Goal: Use online tool/utility: Utilize a website feature to perform a specific function

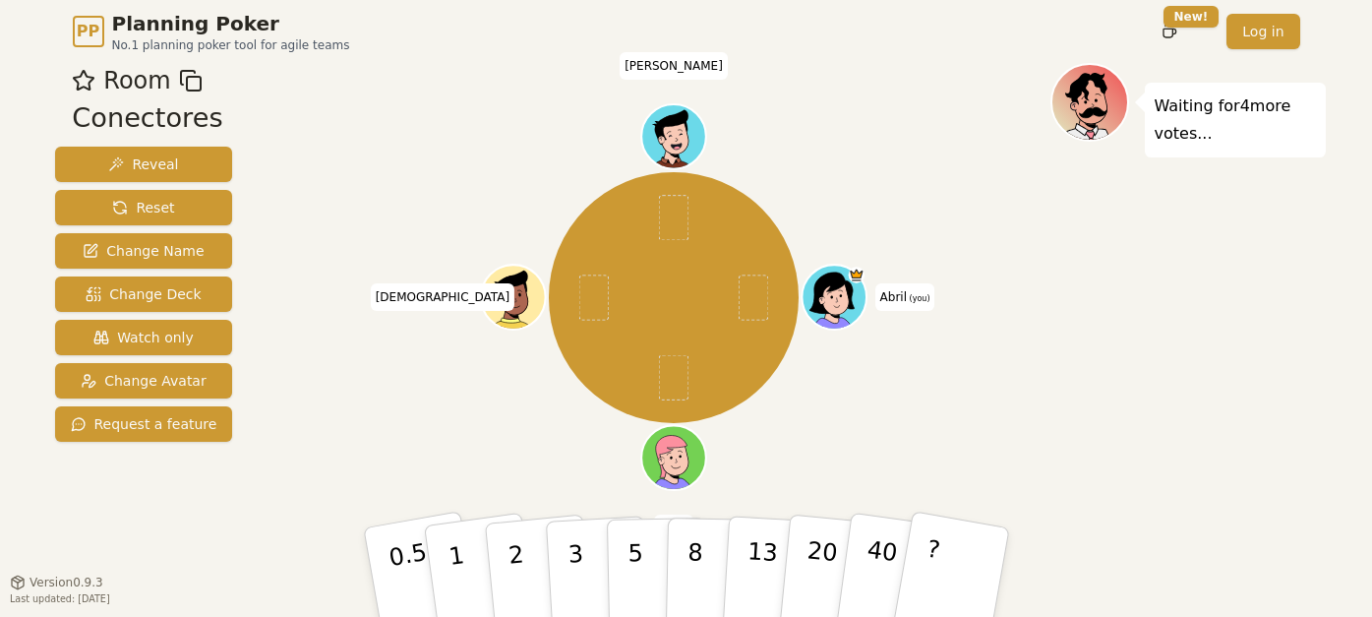
click at [157, 506] on div "Room Conectores Reveal Reset Change Name Change Deck Watch only Change Avatar R…" at bounding box center [144, 333] width 194 height 541
click at [455, 537] on p "1" at bounding box center [459, 574] width 30 height 107
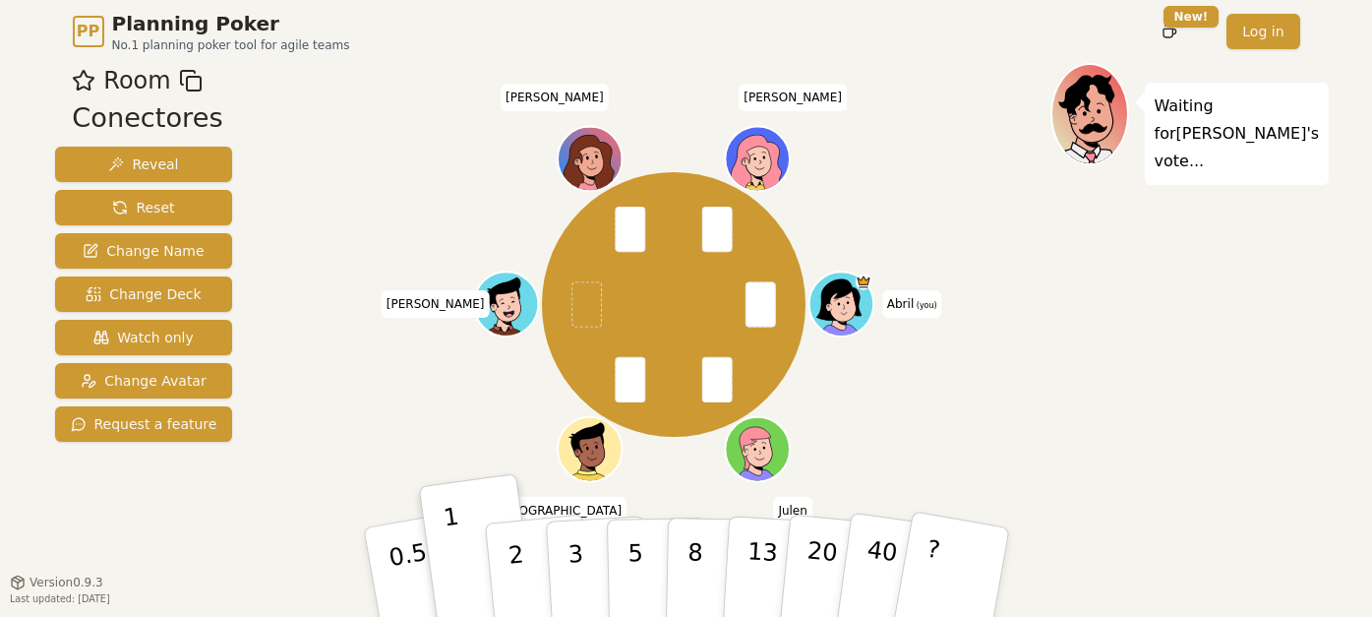
click at [1043, 353] on div "Abril (you) [PERSON_NAME] [PERSON_NAME] [PERSON_NAME]" at bounding box center [674, 304] width 753 height 412
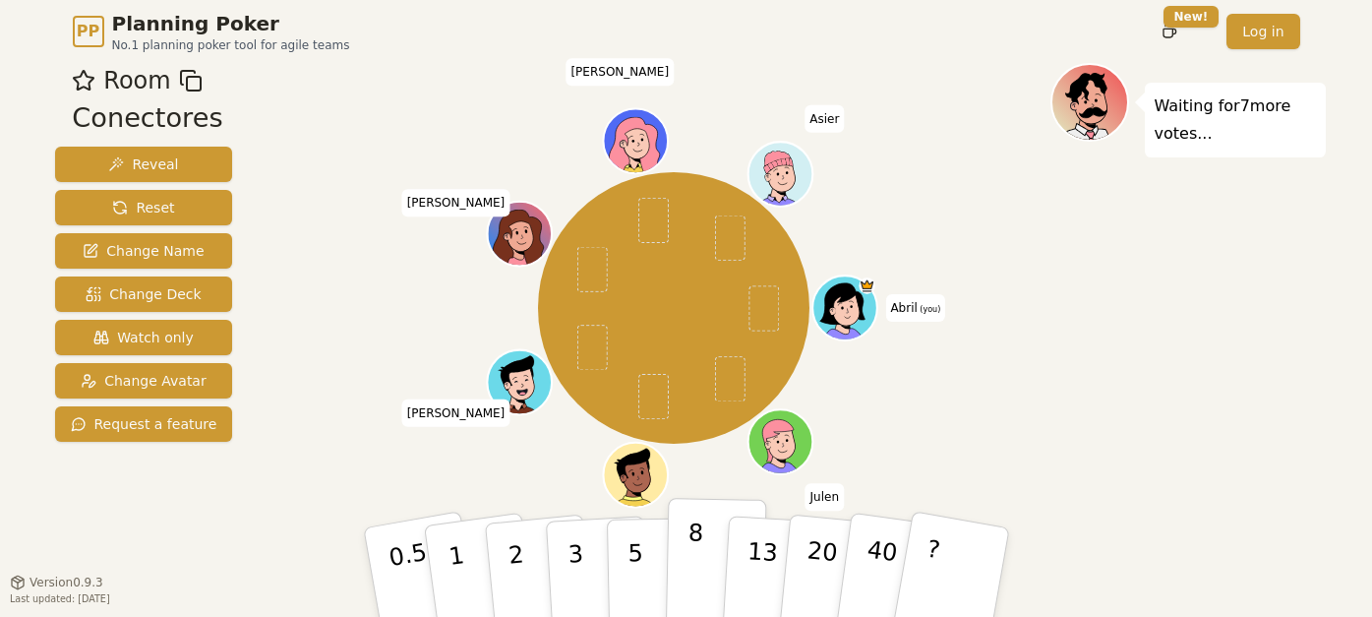
click at [709, 551] on button "8" at bounding box center [715, 573] width 101 height 150
click at [1023, 425] on div "Abril (you) [PERSON_NAME][DEMOGRAPHIC_DATA] [PERSON_NAME] [PERSON_NAME] Asier" at bounding box center [674, 307] width 753 height 419
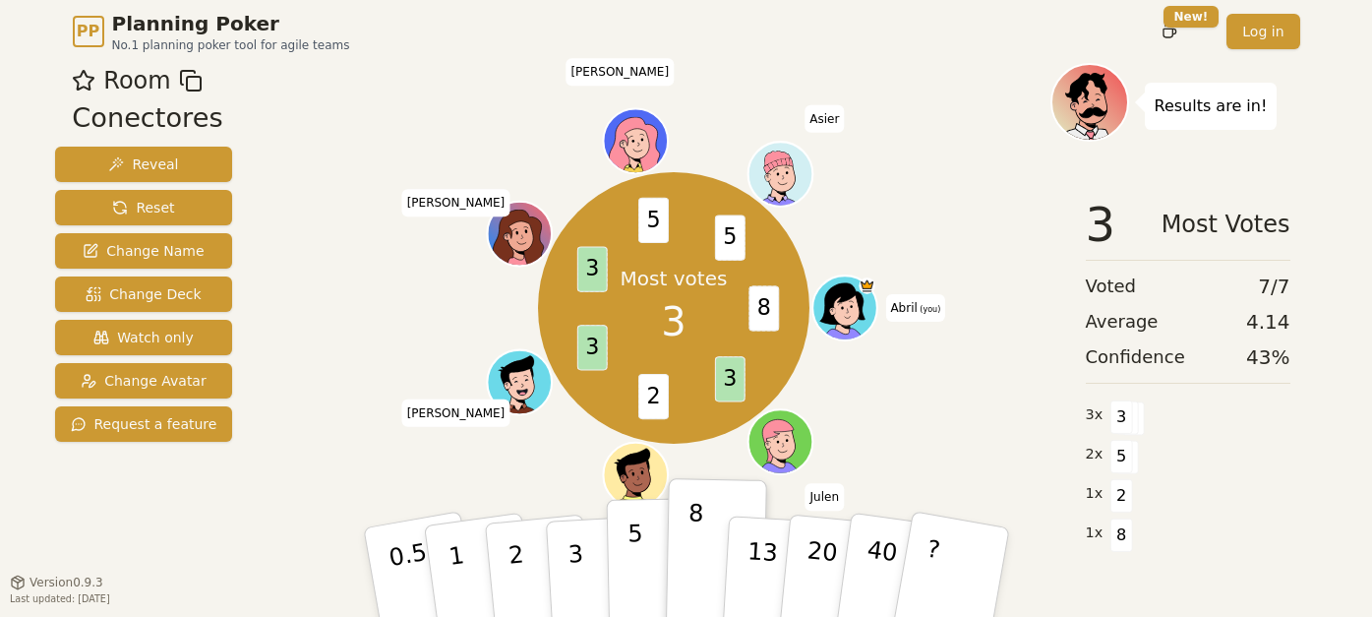
click at [627, 547] on p "5" at bounding box center [635, 572] width 17 height 106
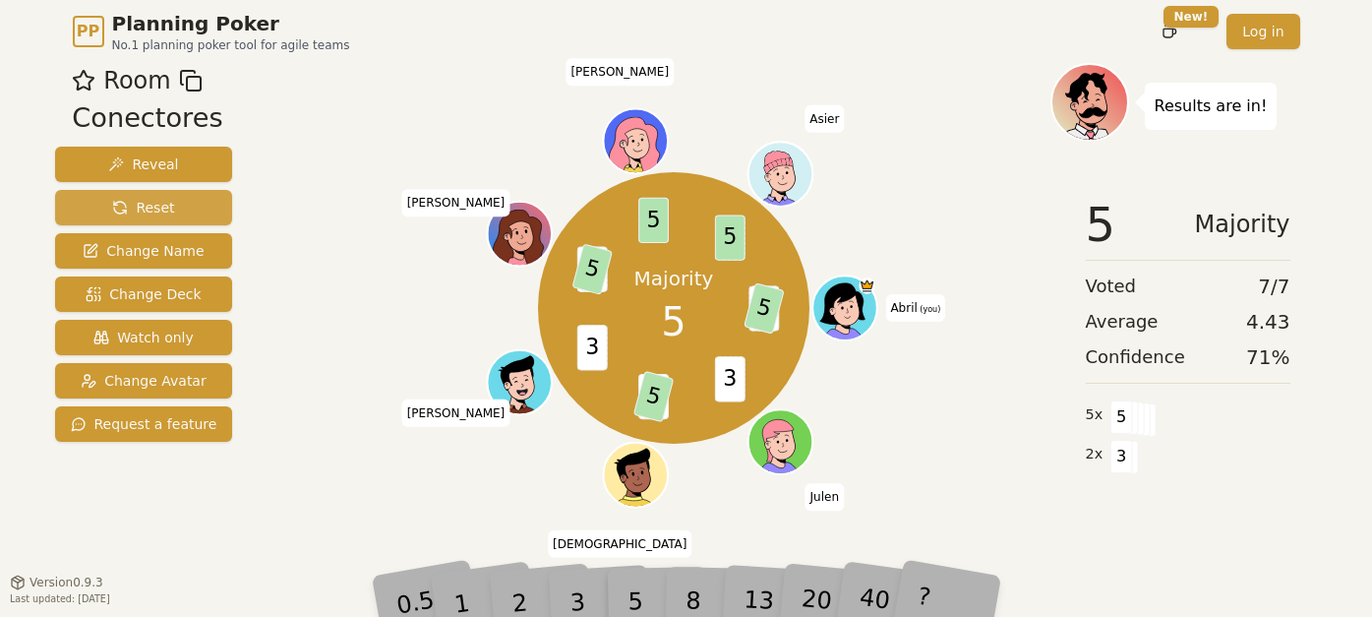
click at [131, 199] on span "Reset" at bounding box center [143, 208] width 62 height 20
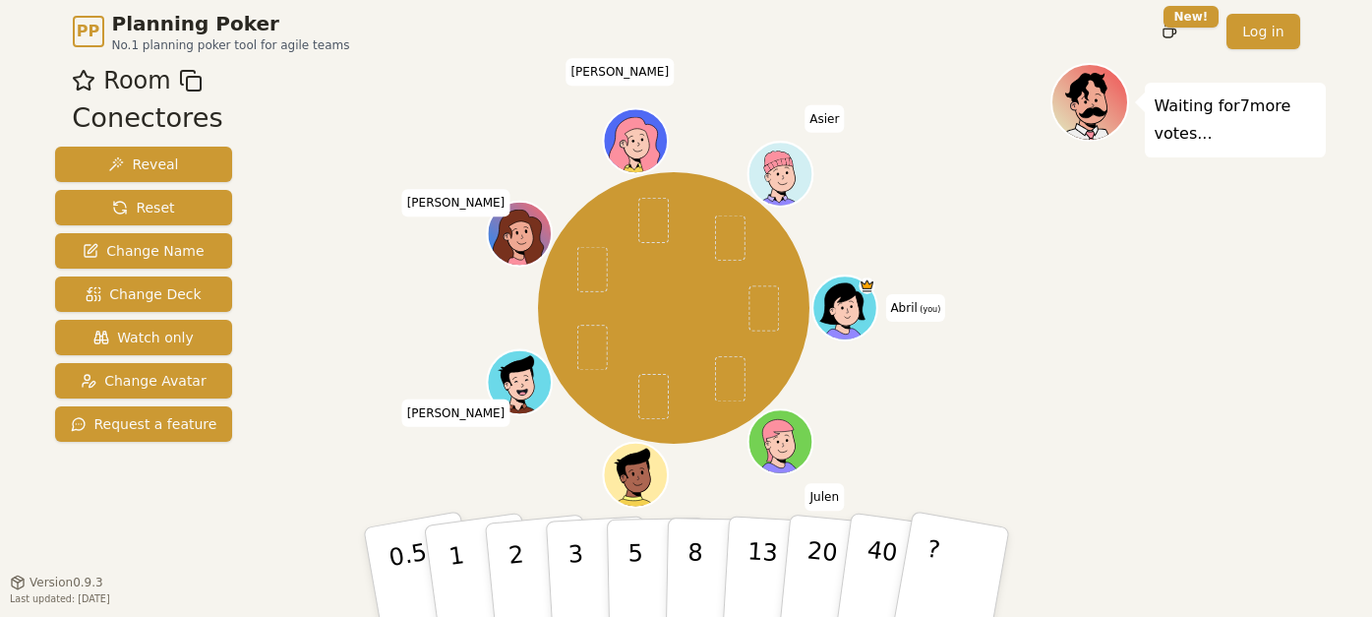
click at [120, 548] on div "Room Conectores Reveal Reset Change Name Change Deck Watch only Change Avatar R…" at bounding box center [144, 333] width 194 height 541
click at [557, 568] on button "3" at bounding box center [597, 572] width 107 height 153
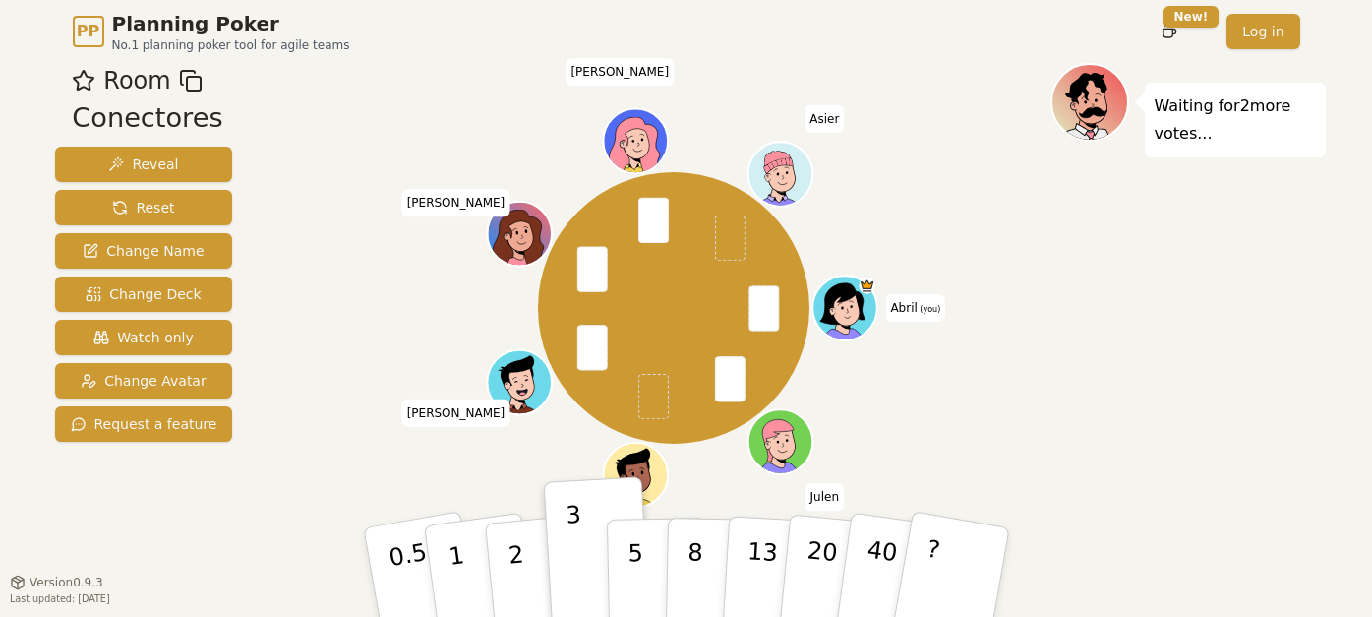
click at [4, 79] on div "PP Planning Poker No.1 planning poker tool for agile teams Toggle theme New! Lo…" at bounding box center [686, 308] width 1372 height 617
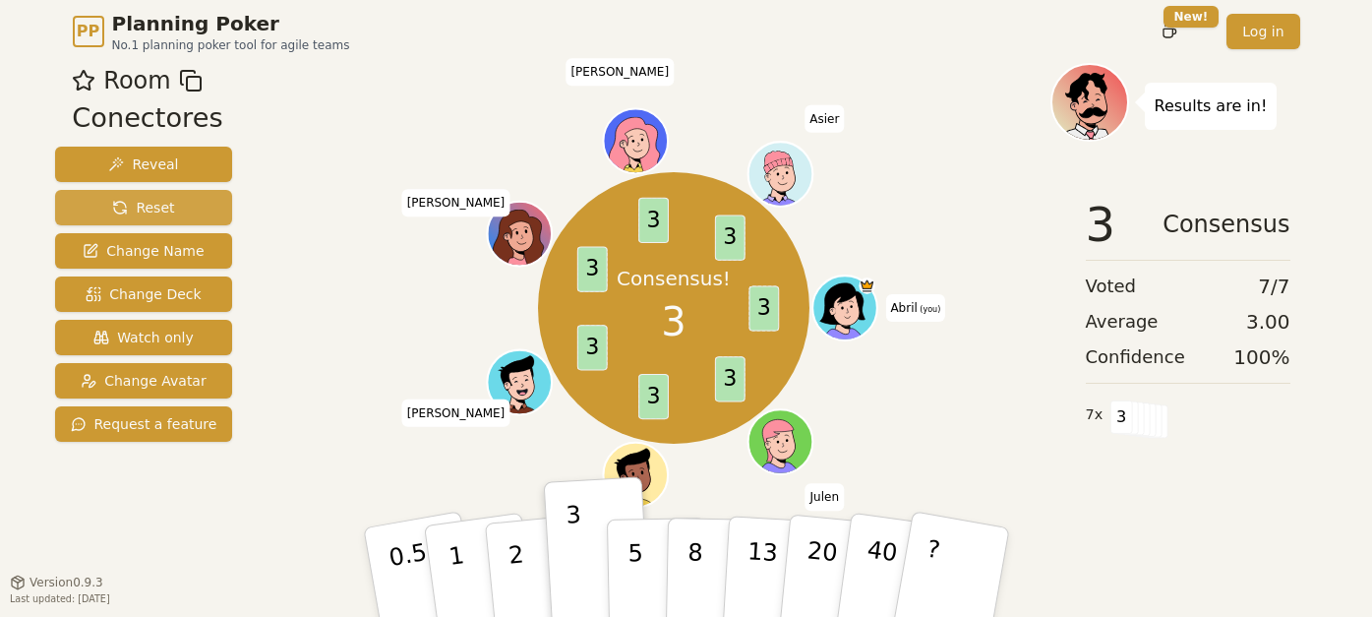
click at [141, 211] on span "Reset" at bounding box center [143, 208] width 62 height 20
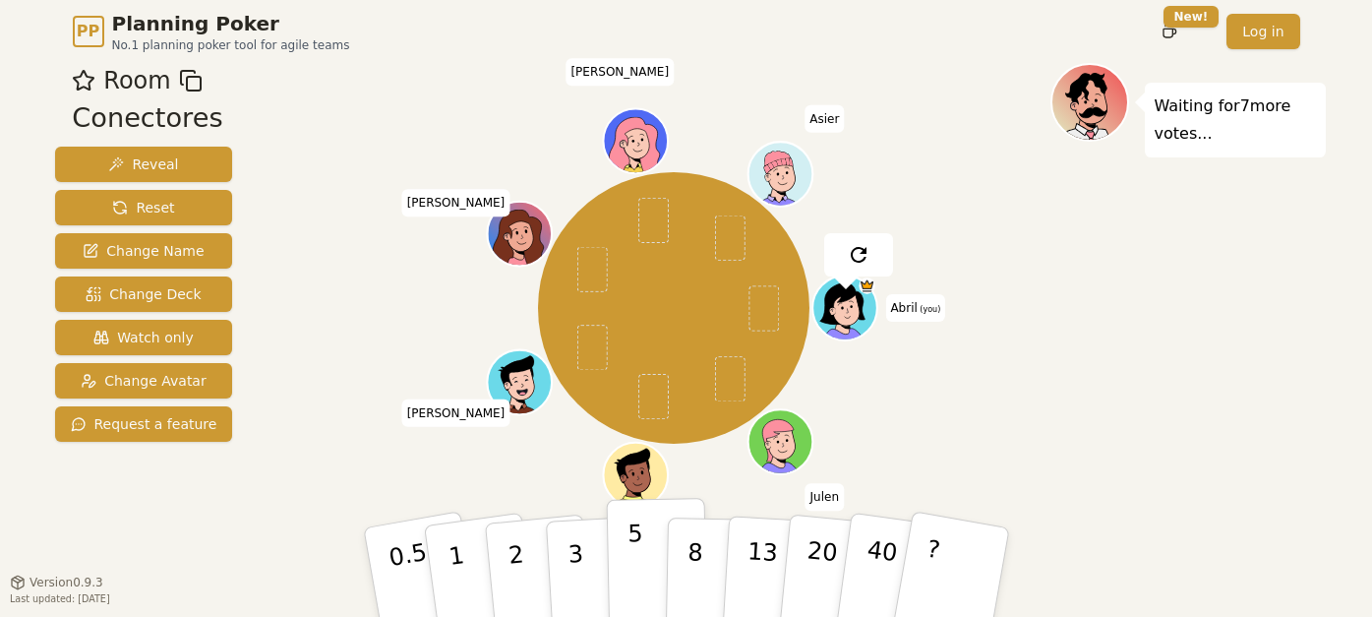
click at [633, 521] on button "5" at bounding box center [656, 573] width 101 height 150
click at [122, 553] on div "Room Conectores Reveal Reset Change Name Change Deck Watch only Change Avatar R…" at bounding box center [144, 333] width 194 height 541
click at [117, 507] on div "Room Conectores Reveal Reset Change Name Change Deck Watch only Change Avatar R…" at bounding box center [144, 333] width 194 height 541
click at [647, 567] on button "5" at bounding box center [656, 573] width 101 height 150
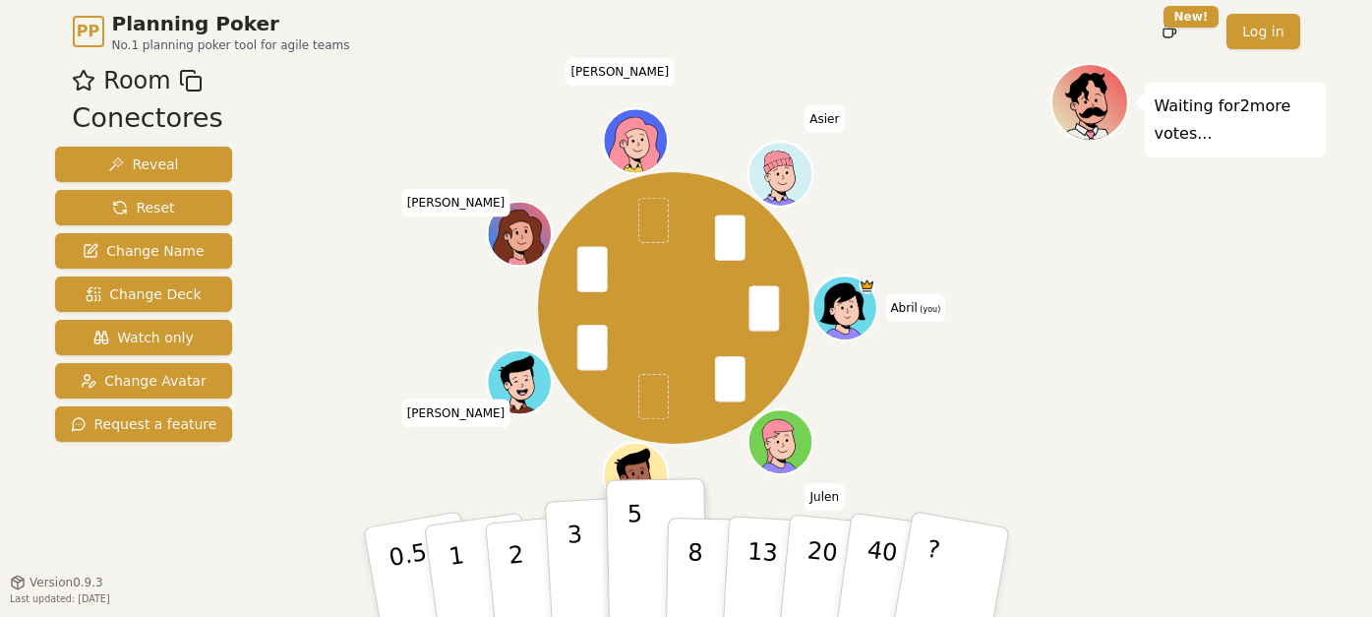
click at [600, 537] on button "3" at bounding box center [597, 572] width 107 height 153
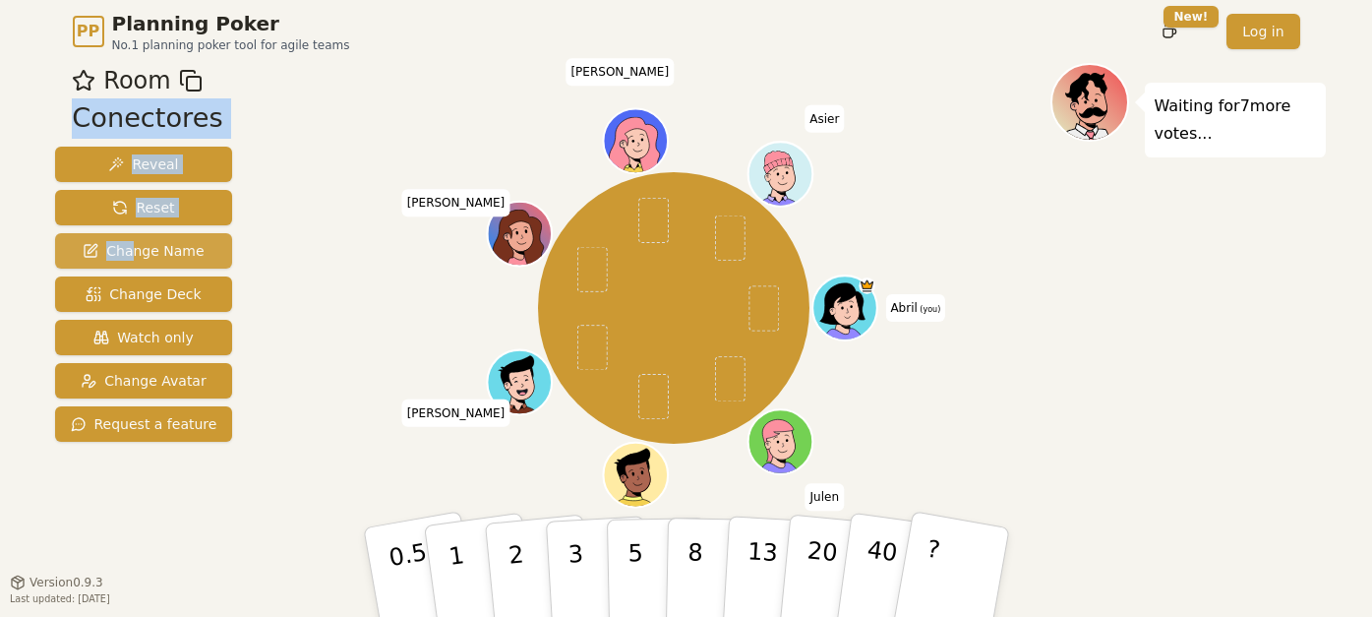
drag, startPoint x: 252, startPoint y: 76, endPoint x: 130, endPoint y: 242, distance: 206.2
click at [130, 242] on div "Room Conectores Reveal Reset Change Name Change Deck Watch only Change Avatar R…" at bounding box center [686, 333] width 1279 height 541
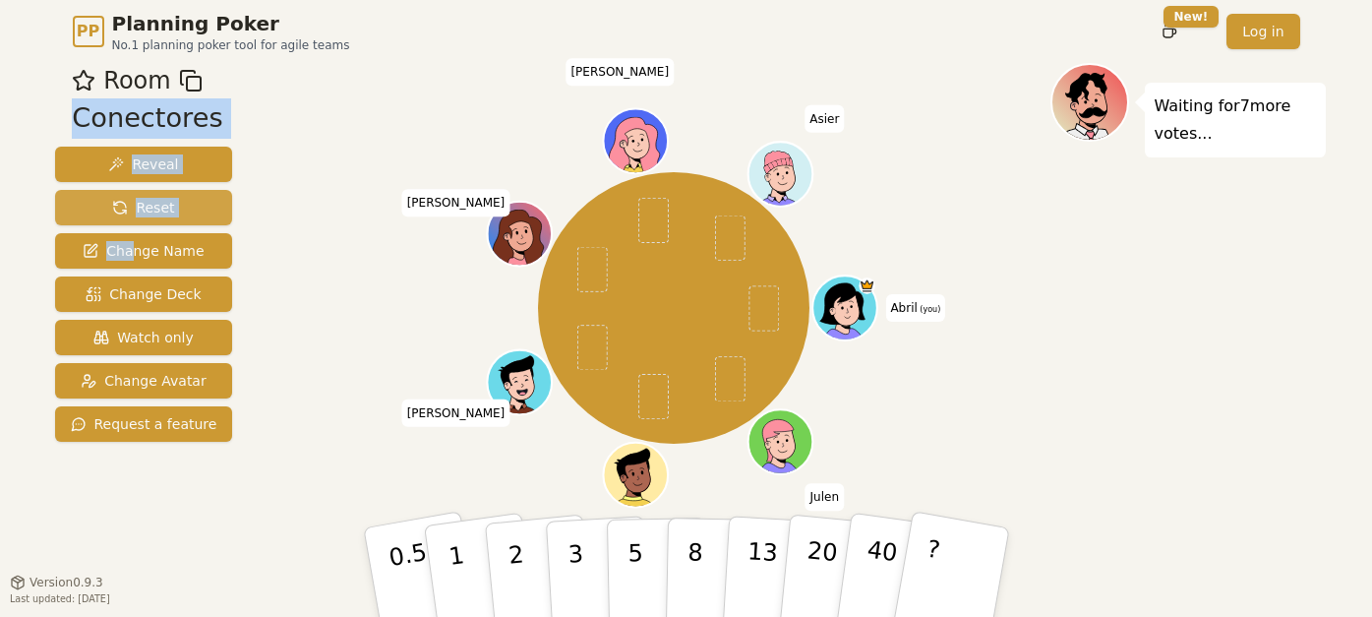
click at [172, 208] on button "Reset" at bounding box center [144, 207] width 178 height 35
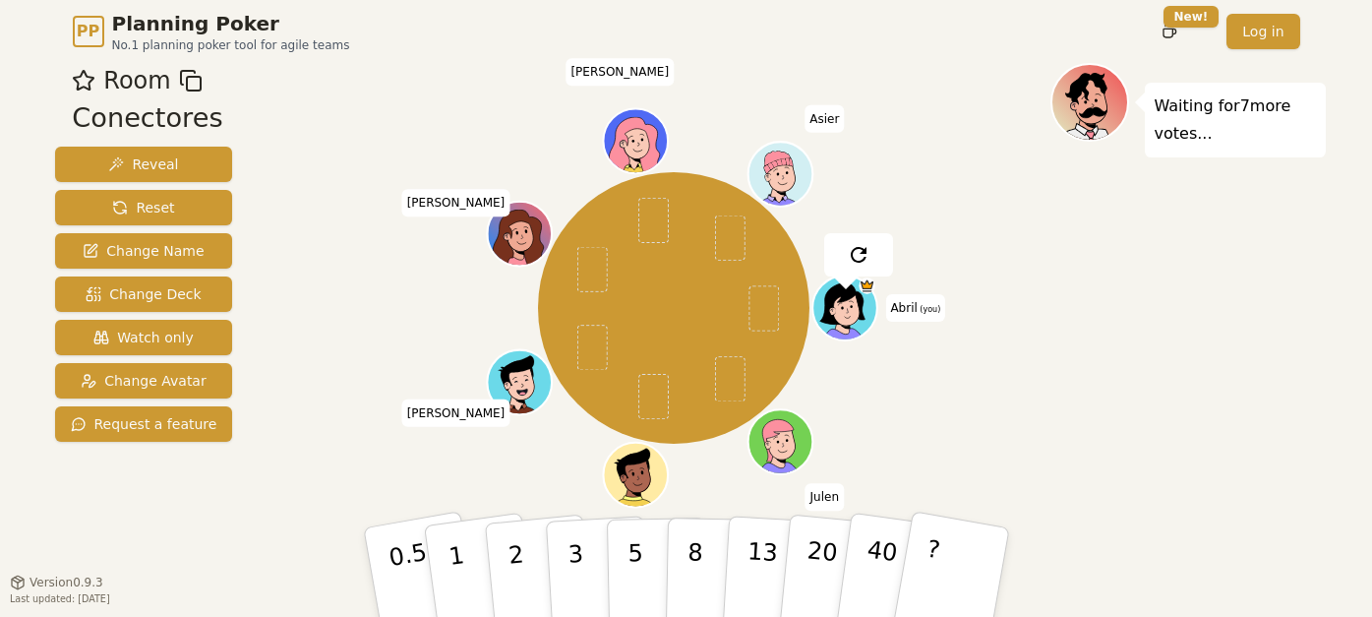
click at [281, 208] on div "Room Conectores Reveal Reset Change Name Change Deck Watch only Change Avatar R…" at bounding box center [686, 333] width 1279 height 541
click at [20, 467] on div "PP Planning Poker No.1 planning poker tool for agile teams Toggle theme New! Lo…" at bounding box center [686, 308] width 1372 height 617
click at [21, 397] on div "PP Planning Poker No.1 planning poker tool for agile teams Toggle theme New! Lo…" at bounding box center [686, 308] width 1372 height 617
click at [573, 555] on p "3" at bounding box center [577, 573] width 22 height 107
click at [825, 493] on span "Julen" at bounding box center [825, 497] width 38 height 28
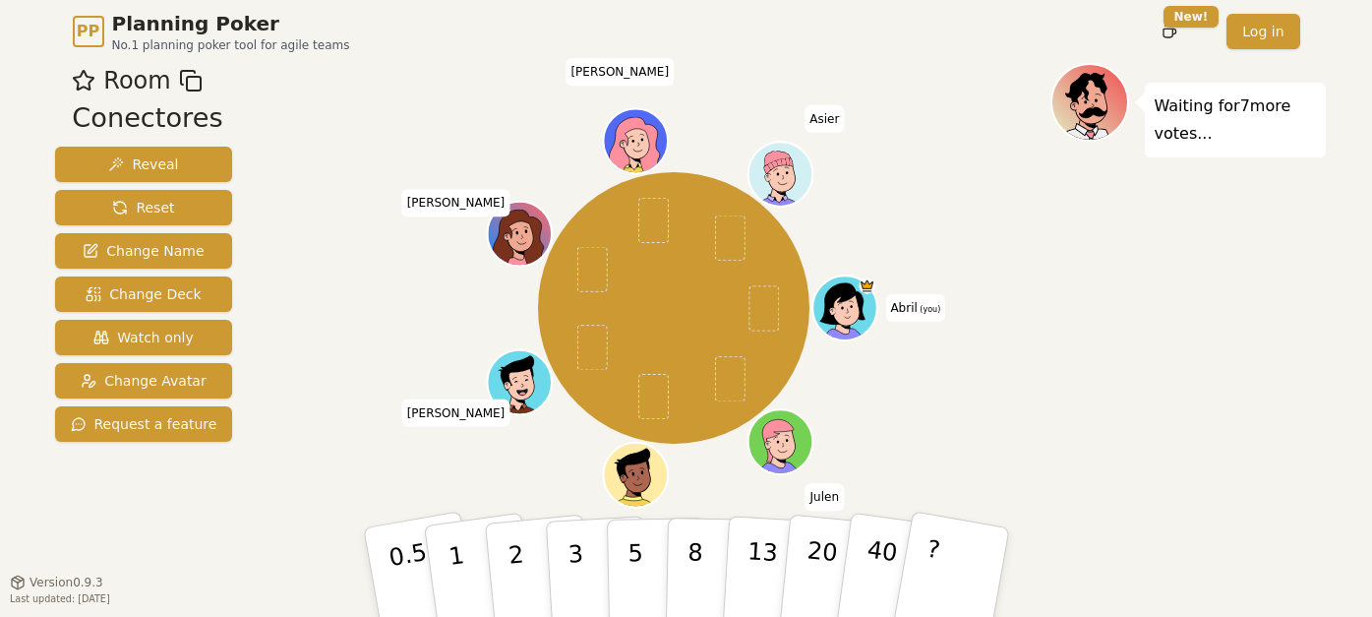
click at [134, 513] on div "Room Conectores Reveal Reset Change Name Change Deck Watch only Change Avatar R…" at bounding box center [144, 333] width 194 height 541
click at [159, 582] on div "Room Conectores Reveal Reset Change Name Change Deck Watch only Change Avatar R…" at bounding box center [144, 333] width 194 height 541
click at [605, 524] on button "3" at bounding box center [597, 572] width 107 height 153
click at [381, 393] on div "Abril (you) [PERSON_NAME][DEMOGRAPHIC_DATA] [PERSON_NAME] [PERSON_NAME] Asier" at bounding box center [674, 307] width 753 height 419
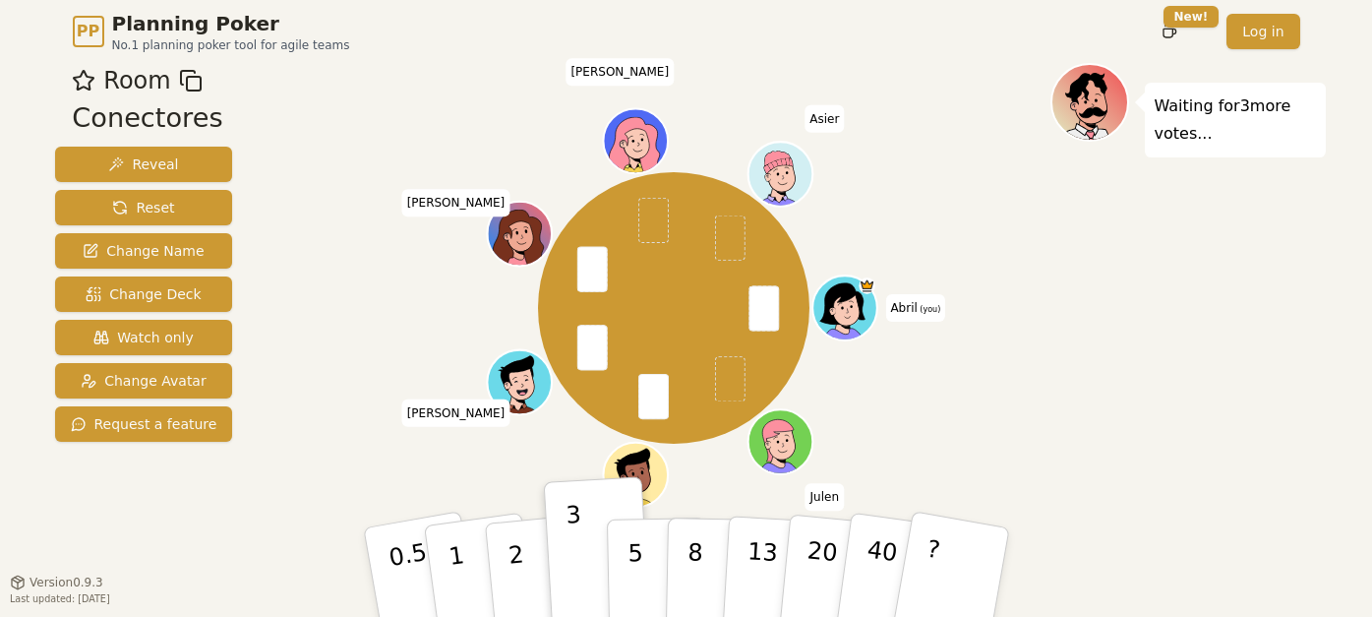
click at [399, 265] on div "Abril (you) [PERSON_NAME][DEMOGRAPHIC_DATA] [PERSON_NAME] [PERSON_NAME] Asier" at bounding box center [674, 307] width 753 height 419
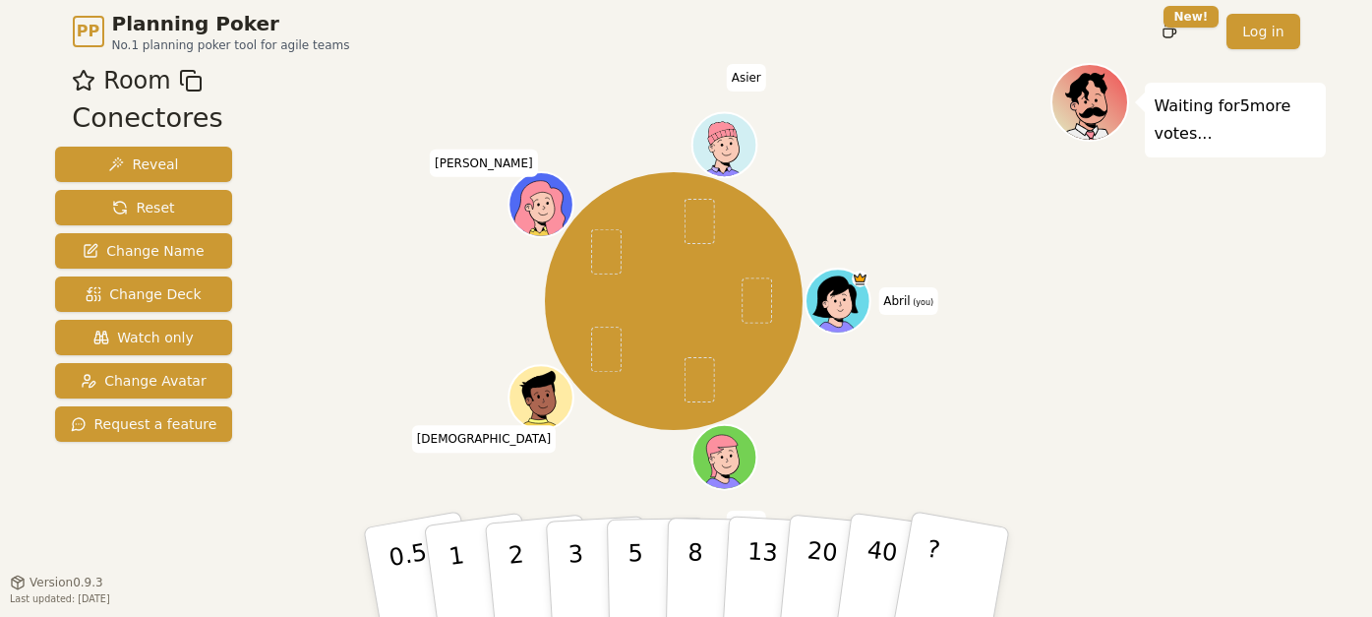
click at [428, 189] on div "Abril (you) [PERSON_NAME][DEMOGRAPHIC_DATA] [PERSON_NAME] Asier" at bounding box center [674, 300] width 753 height 405
click at [169, 489] on div "Room Conectores Reveal Reset Change Name Change Deck Watch only Change Avatar R…" at bounding box center [144, 333] width 194 height 541
